Goal: Transaction & Acquisition: Obtain resource

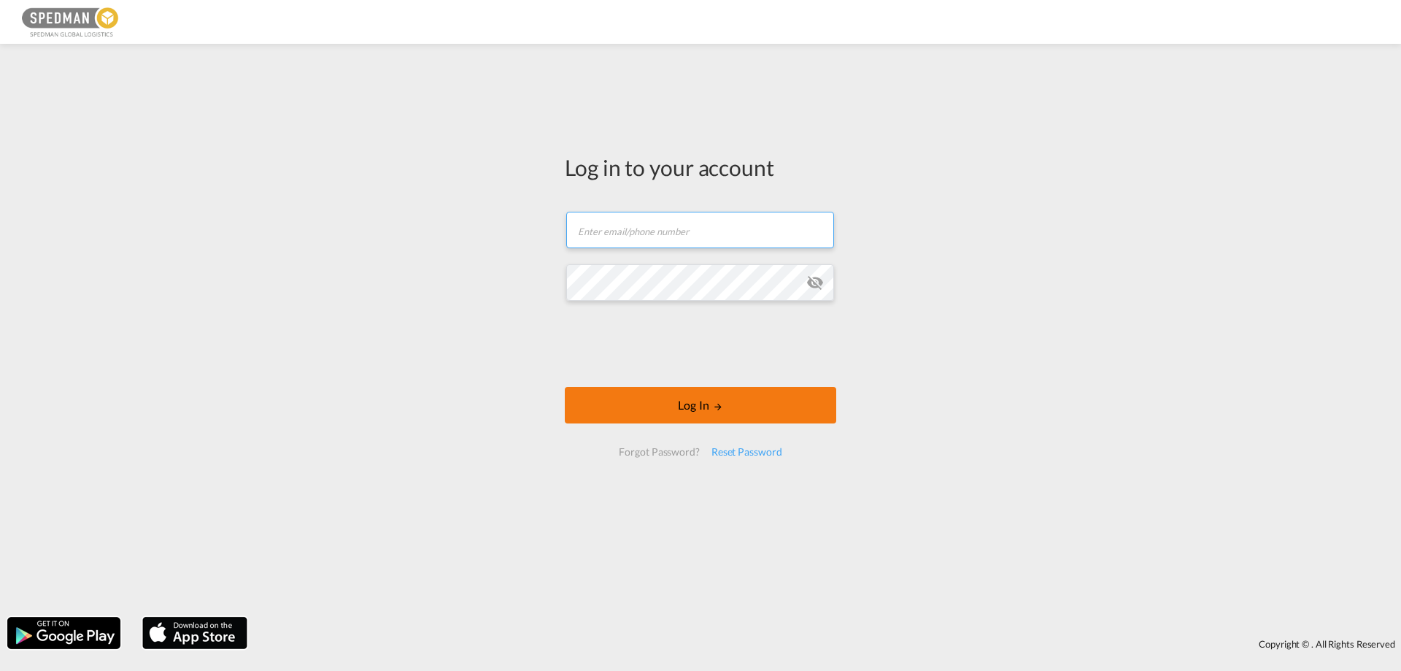
type input "[EMAIL_ADDRESS][DOMAIN_NAME]"
click at [664, 405] on button "Log In" at bounding box center [700, 405] width 271 height 36
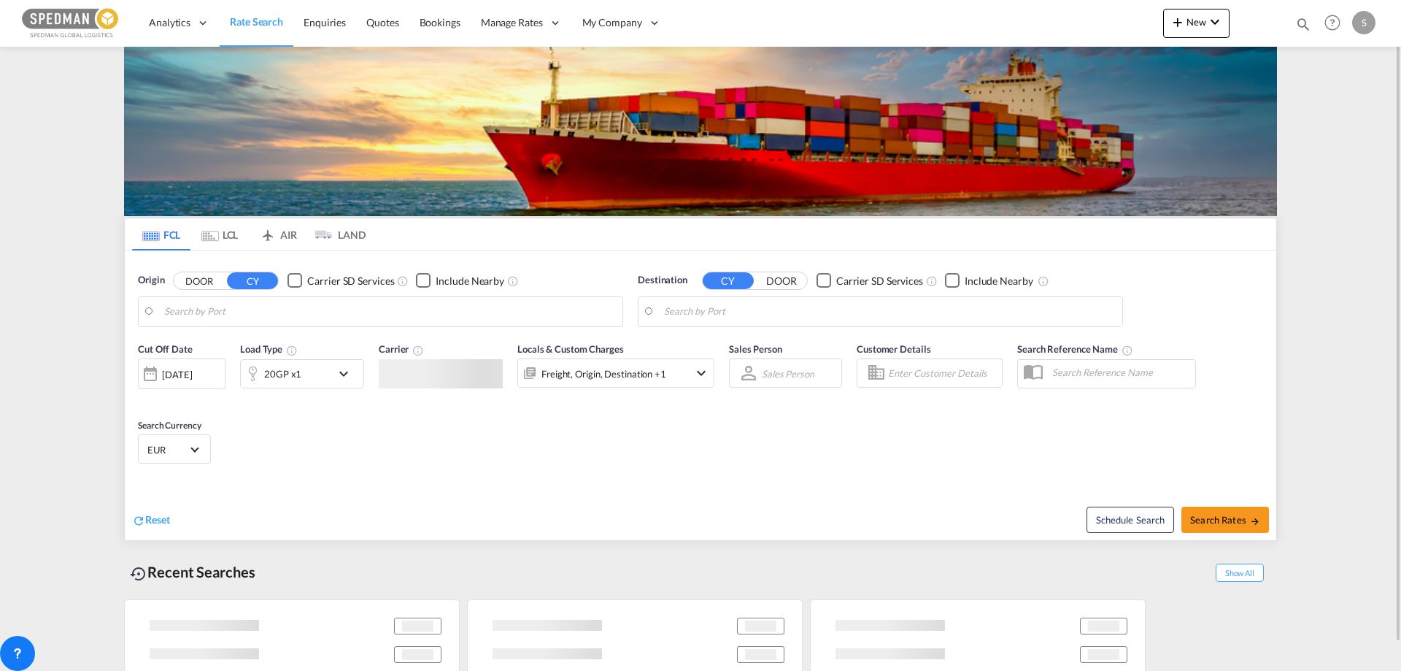
type input "[GEOGRAPHIC_DATA], [GEOGRAPHIC_DATA]"
type input "[PERSON_NAME] ([PERSON_NAME]), [GEOGRAPHIC_DATA]"
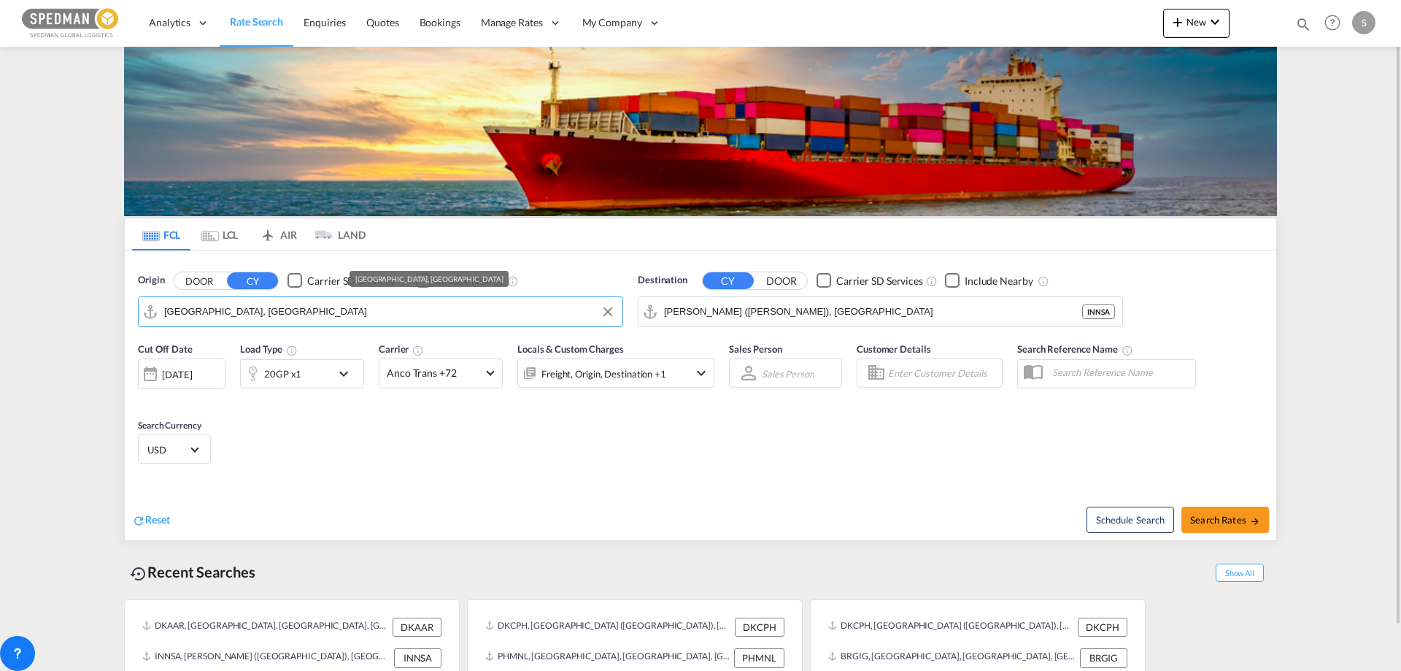
click at [295, 301] on input "[GEOGRAPHIC_DATA], [GEOGRAPHIC_DATA]" at bounding box center [389, 312] width 451 height 22
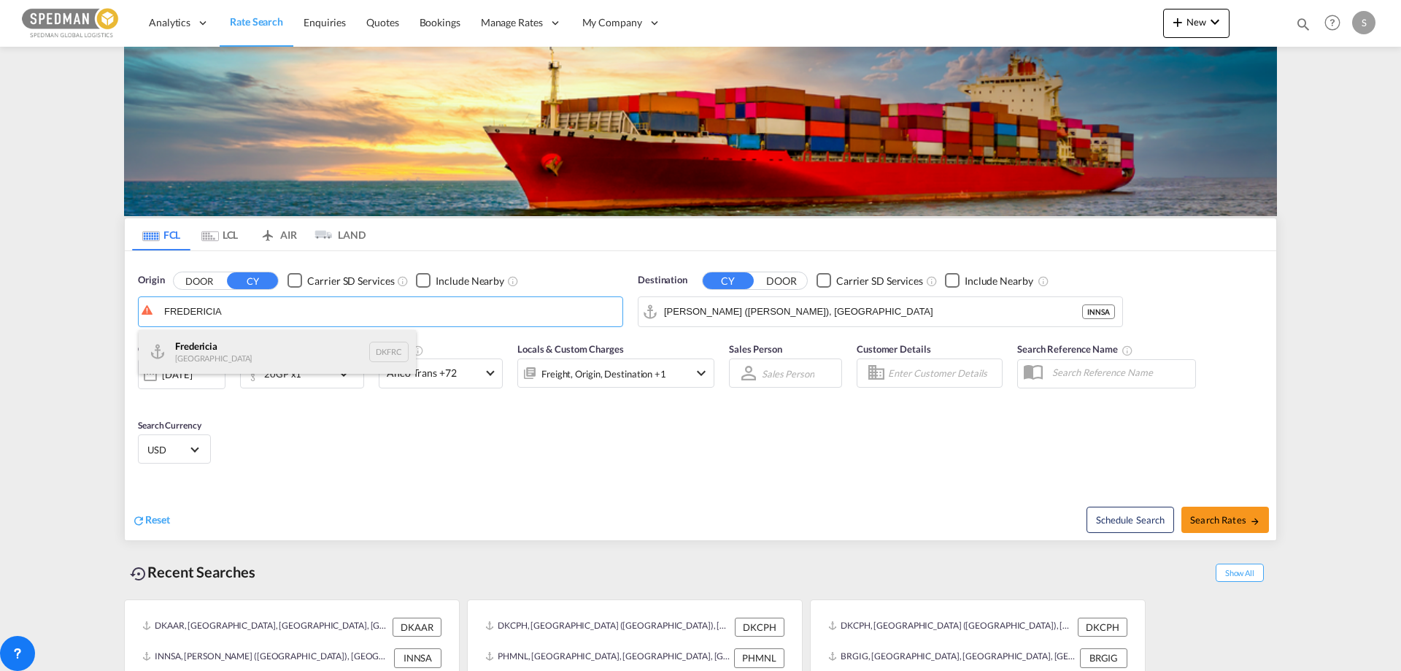
click at [213, 343] on div "Fredericia [GEOGRAPHIC_DATA] DKFRC" at bounding box center [277, 352] width 277 height 44
type input "[GEOGRAPHIC_DATA], DKFRC"
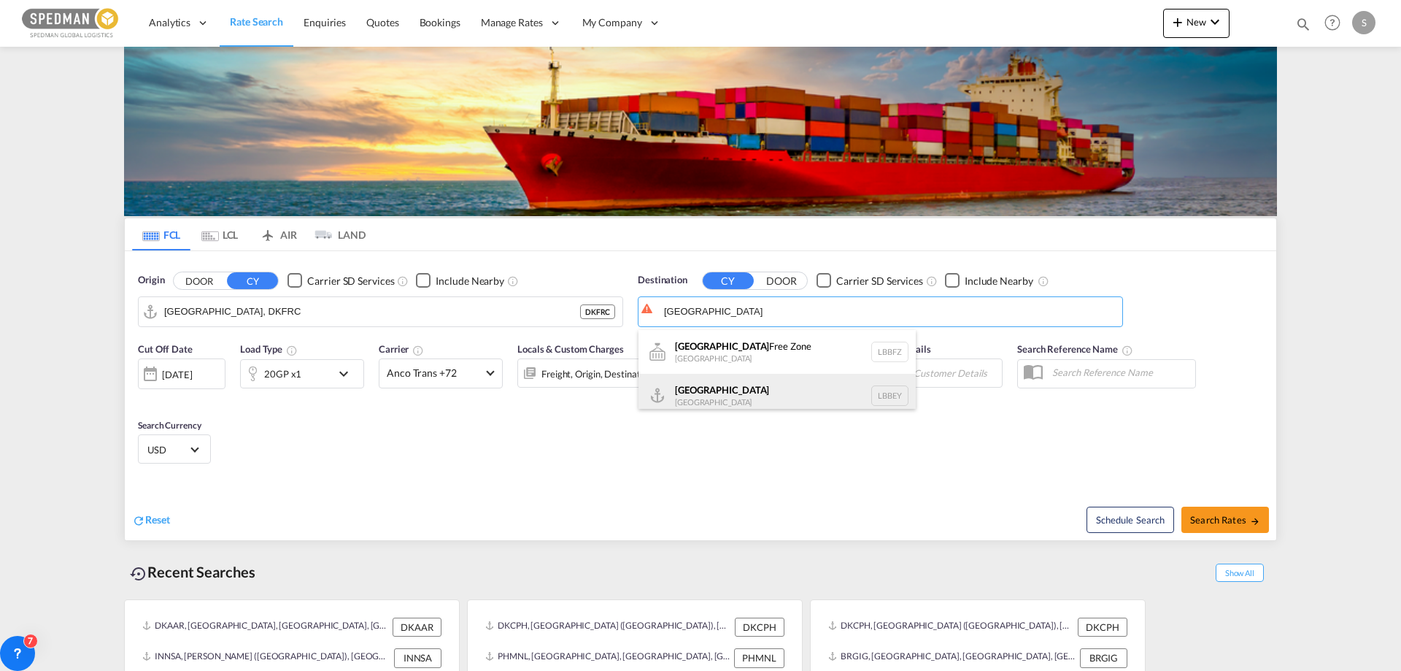
click at [682, 394] on div "Beirut [GEOGRAPHIC_DATA] LBBEY" at bounding box center [777, 396] width 277 height 44
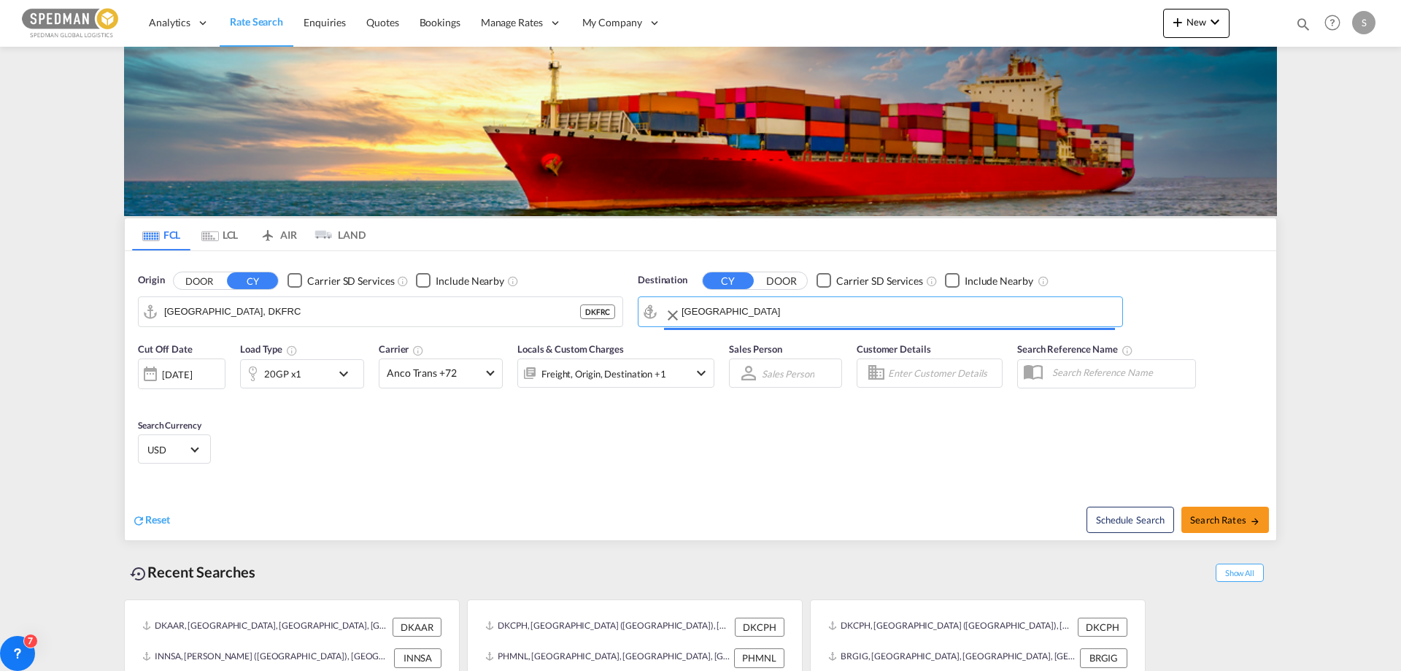
type input "[GEOGRAPHIC_DATA], LBBEY"
click at [339, 368] on md-icon "icon-chevron-down" at bounding box center [347, 374] width 25 height 18
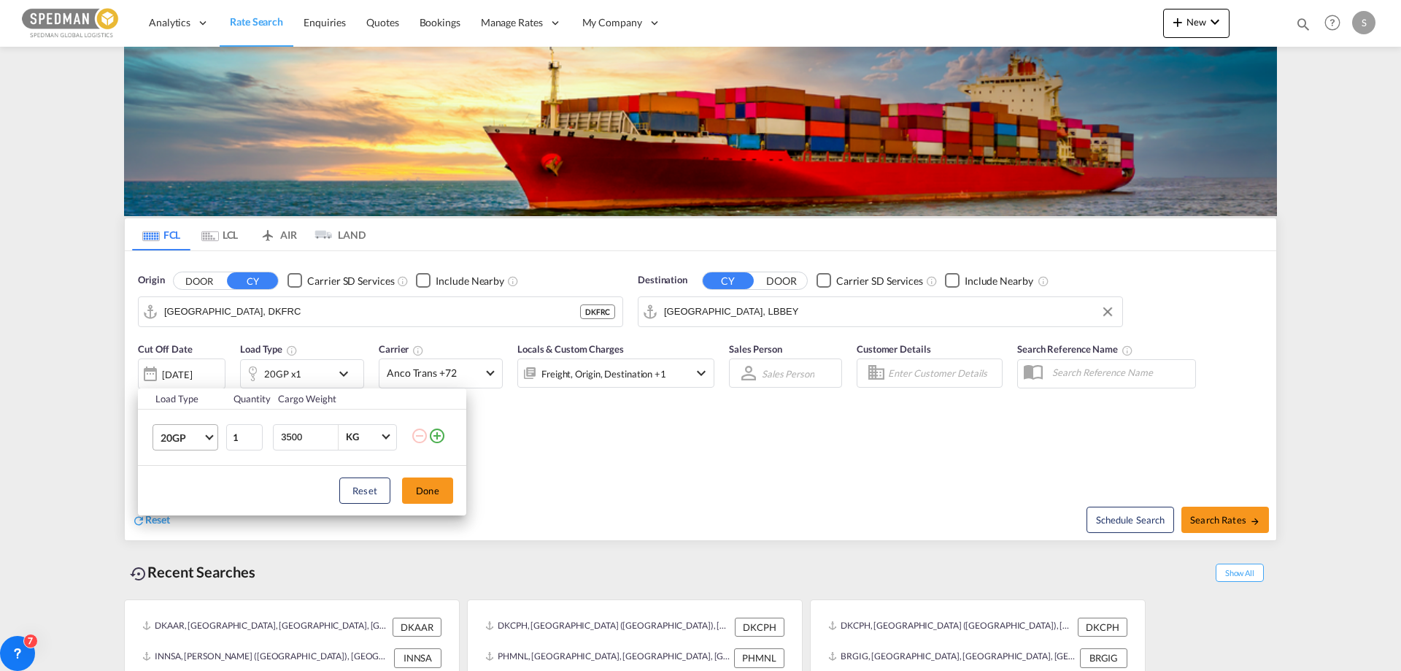
click at [211, 434] on span "Choose: \a20GP" at bounding box center [209, 435] width 8 height 8
click at [182, 466] on div "40HR" at bounding box center [174, 465] width 26 height 15
click at [414, 486] on button "Done" at bounding box center [427, 490] width 51 height 26
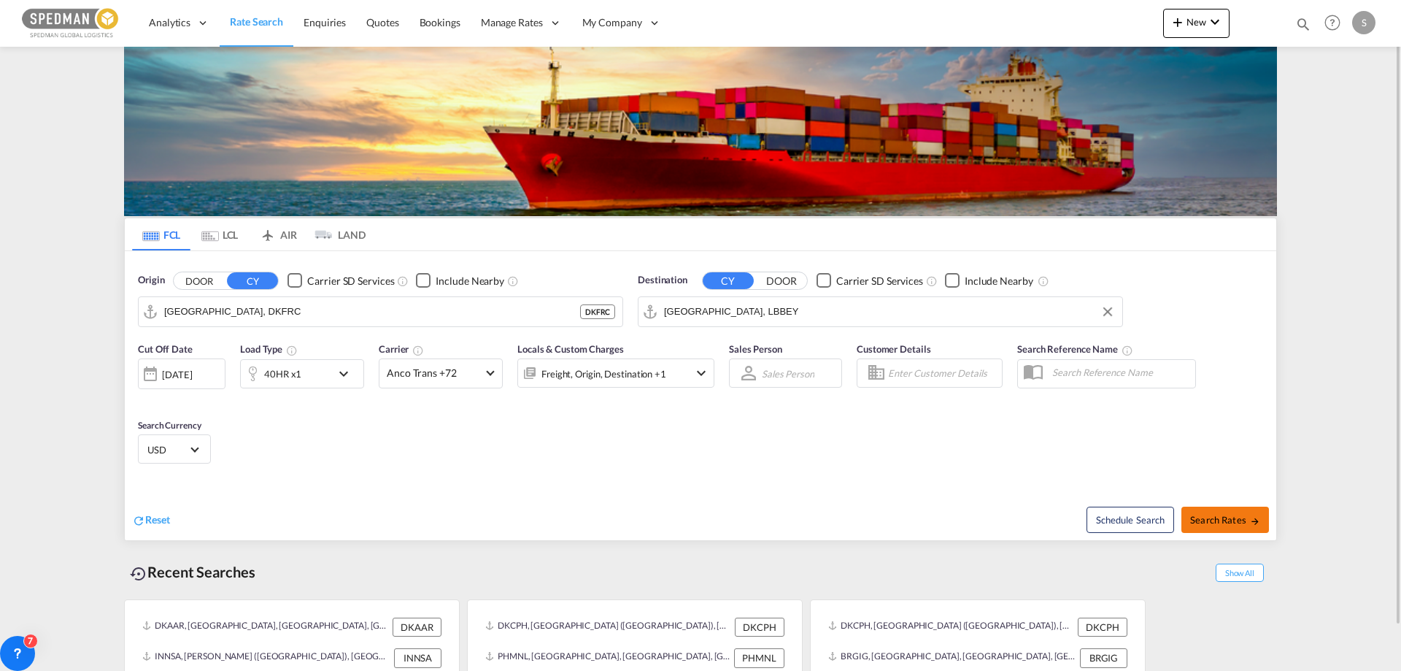
click at [1220, 520] on span "Search Rates" at bounding box center [1225, 520] width 70 height 12
type input "DKFRC to LBBEY / [DATE]"
